Goal: Information Seeking & Learning: Learn about a topic

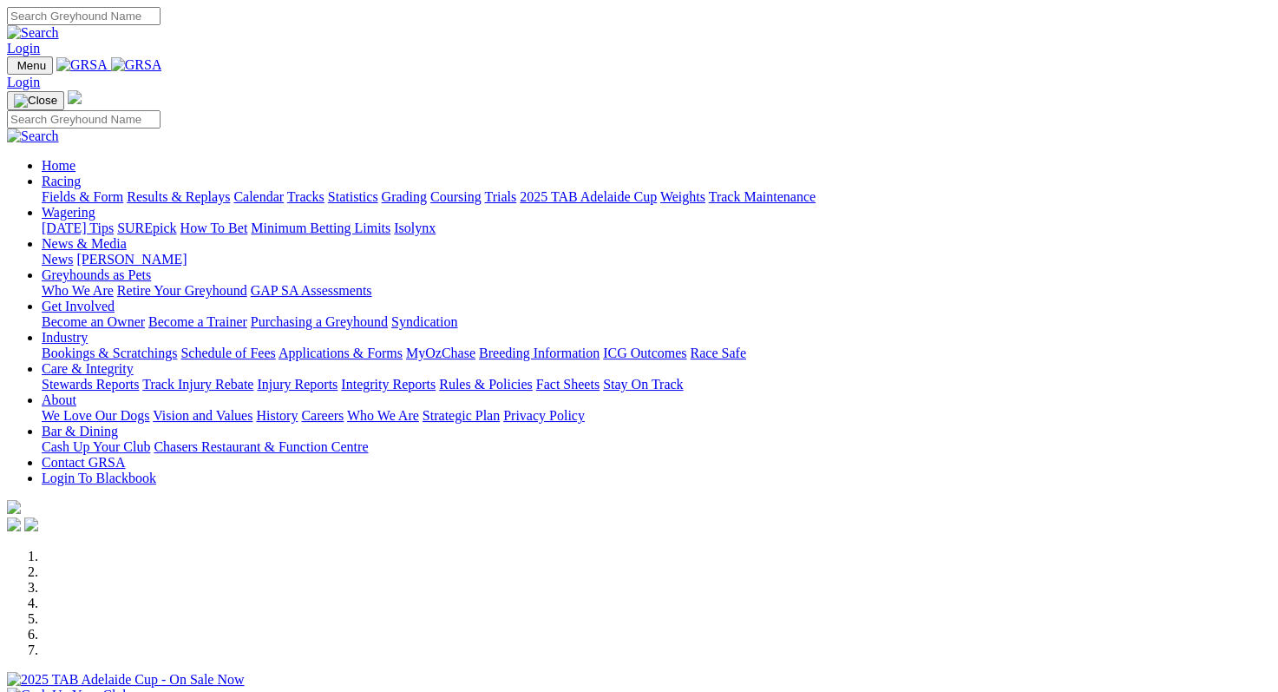
click at [139, 377] on link "Stewards Reports" at bounding box center [90, 384] width 97 height 15
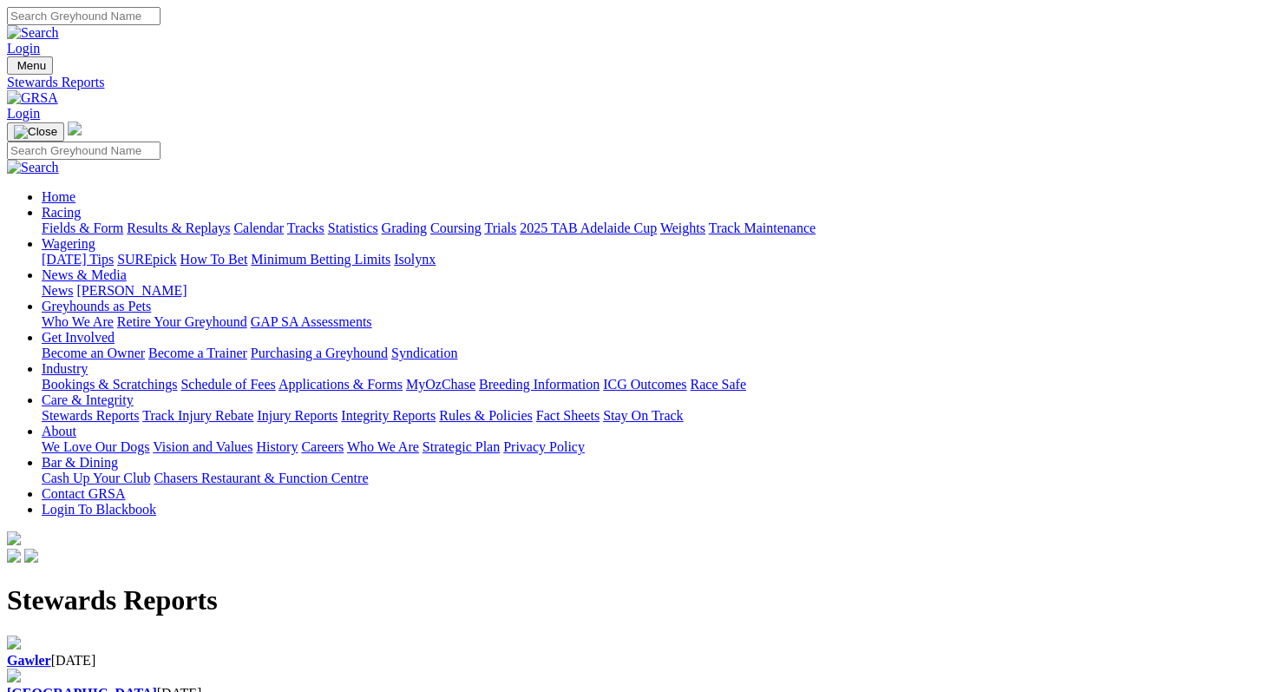
click at [338, 408] on link "Injury Reports" at bounding box center [297, 415] width 81 height 15
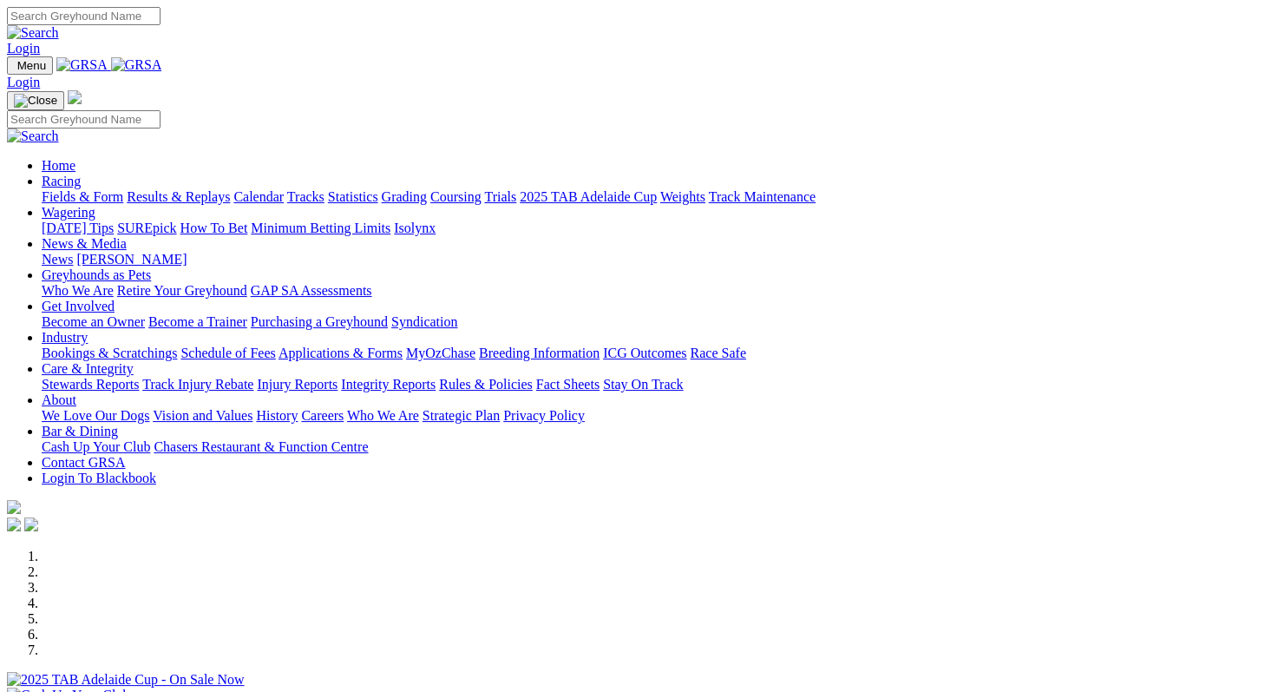
click at [600, 345] on link "Breeding Information" at bounding box center [539, 352] width 121 height 15
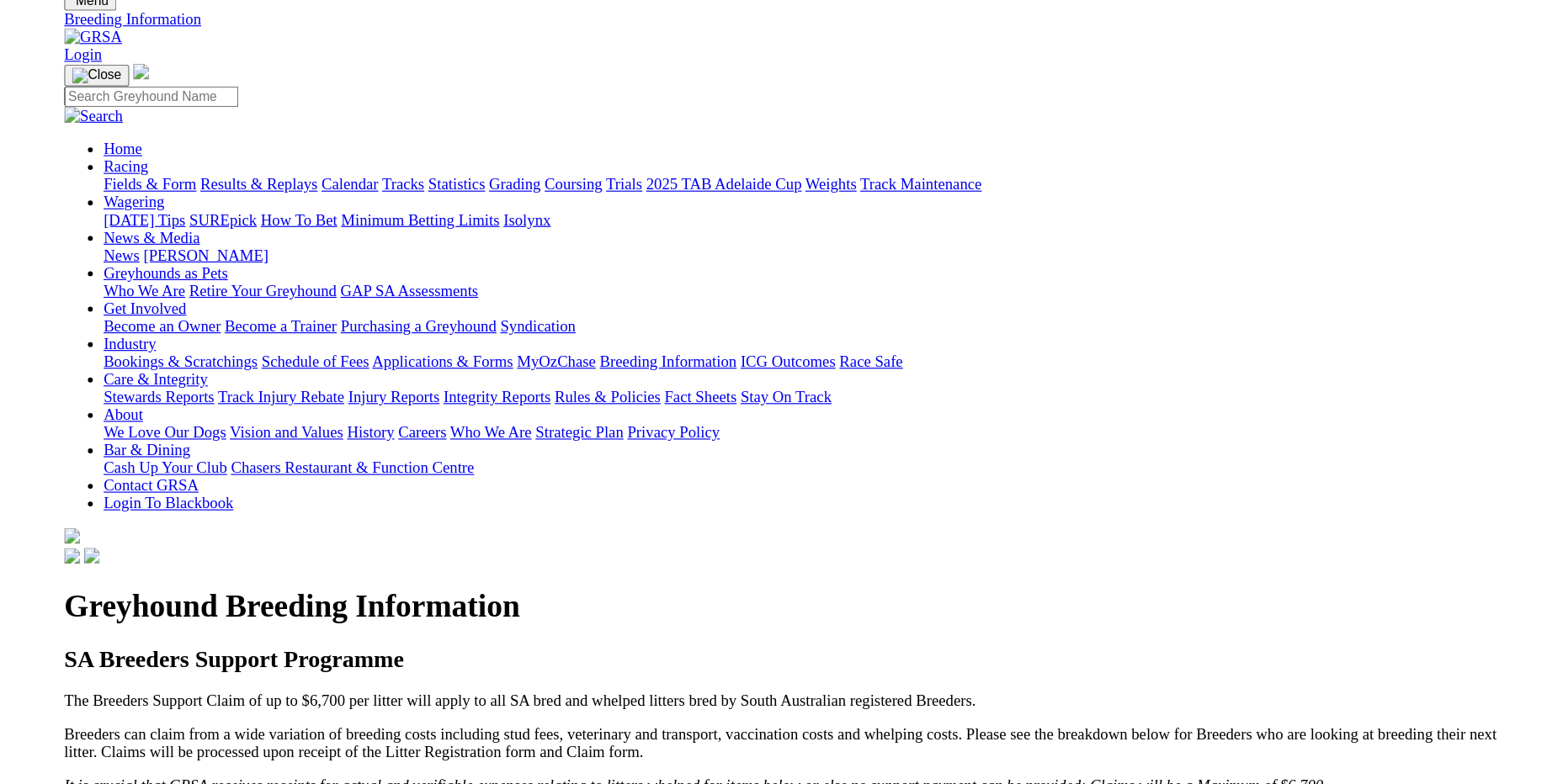
scroll to position [242, 0]
